Goal: Information Seeking & Learning: Find specific fact

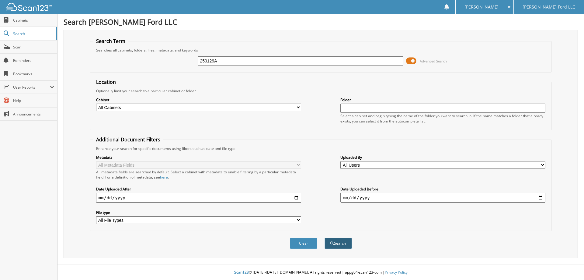
type input "250129A"
click at [340, 244] on button "Search" at bounding box center [338, 242] width 27 height 11
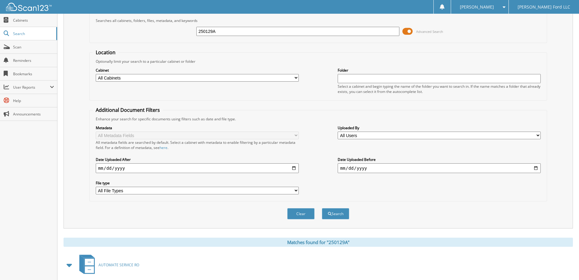
scroll to position [127, 0]
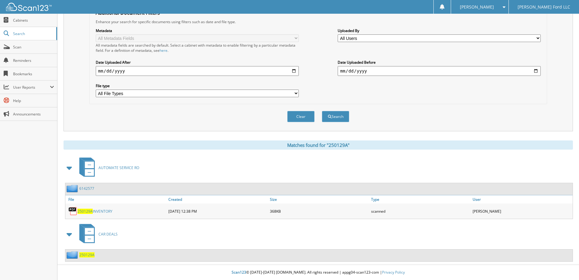
click at [86, 255] on span "250129A" at bounding box center [86, 254] width 15 height 5
